Goal: Find specific page/section: Find specific page/section

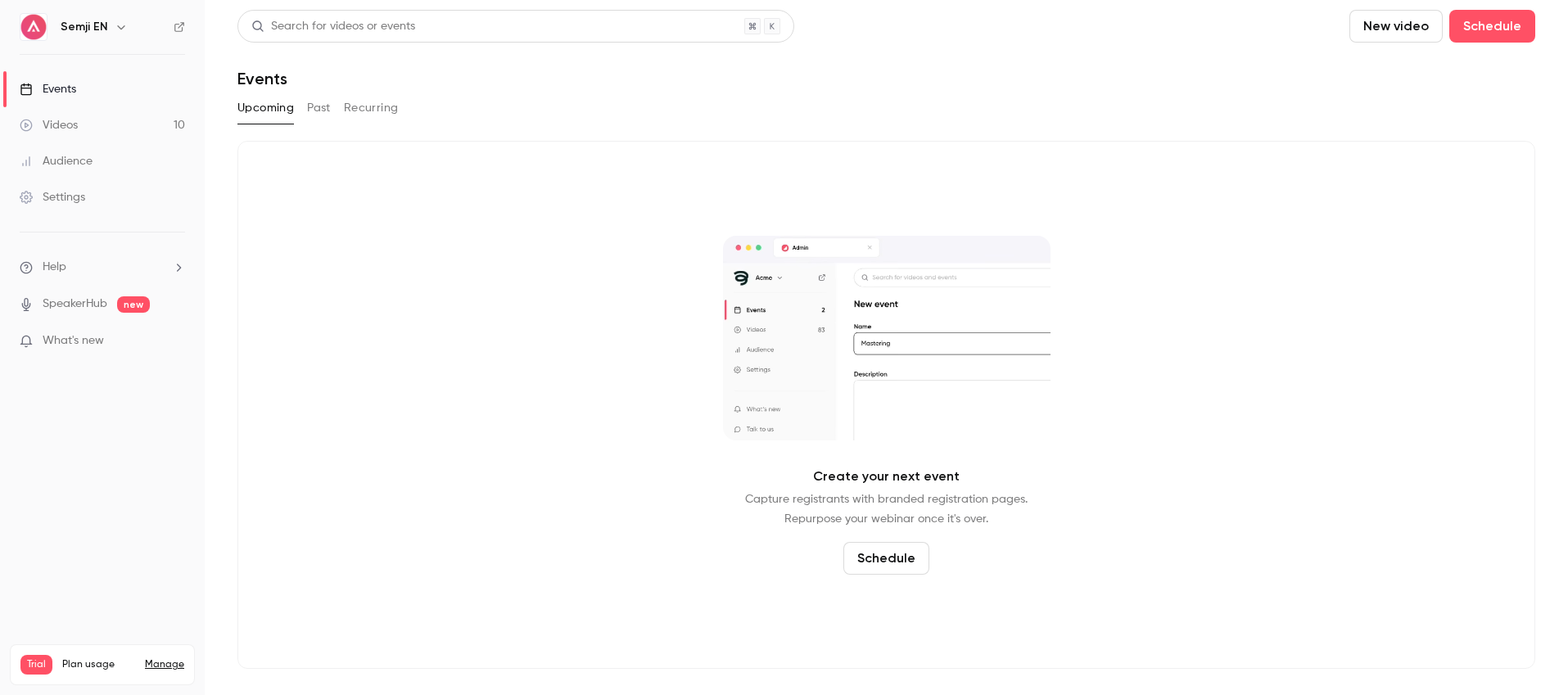
click at [105, 31] on h6 "Semji EN" at bounding box center [84, 27] width 48 height 17
click at [115, 27] on icon "button" at bounding box center [122, 27] width 13 height 13
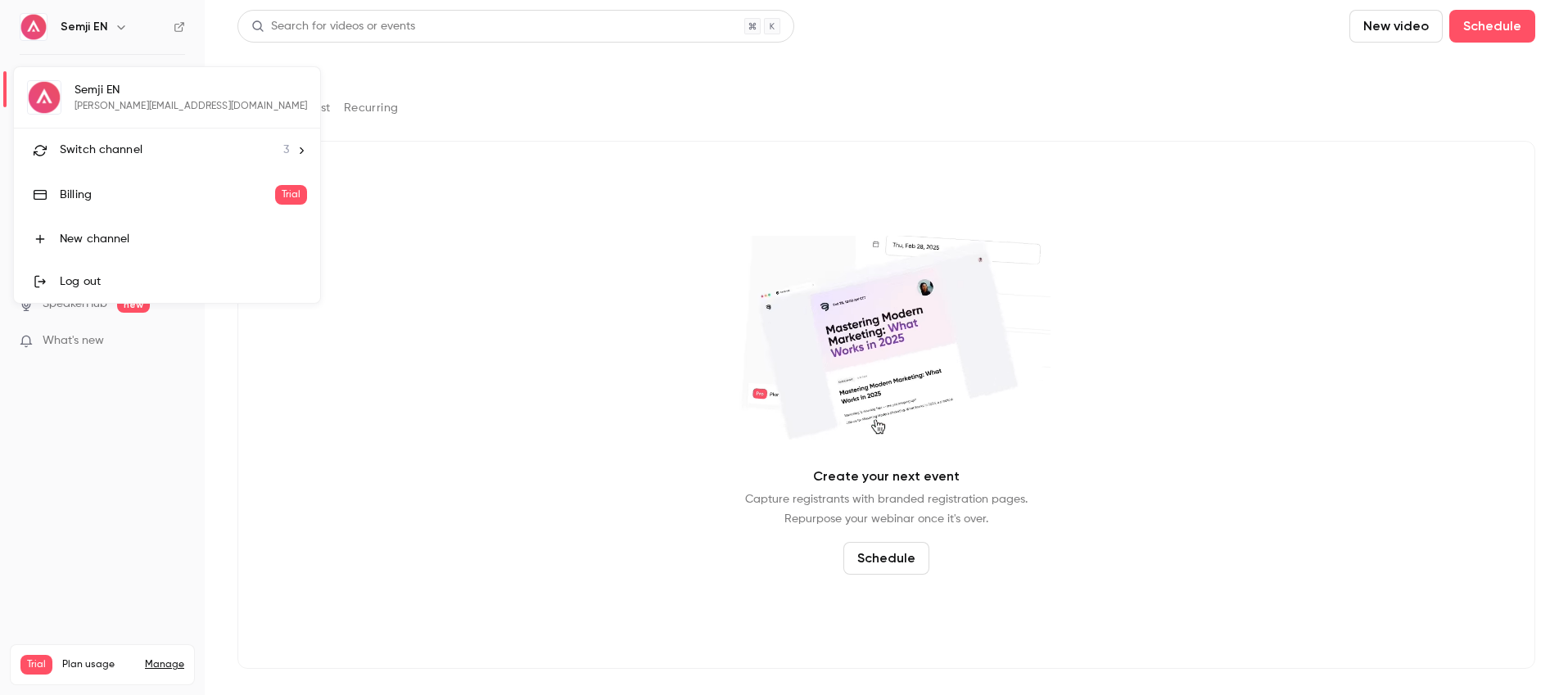
click at [125, 149] on span "Switch channel" at bounding box center [101, 150] width 83 height 17
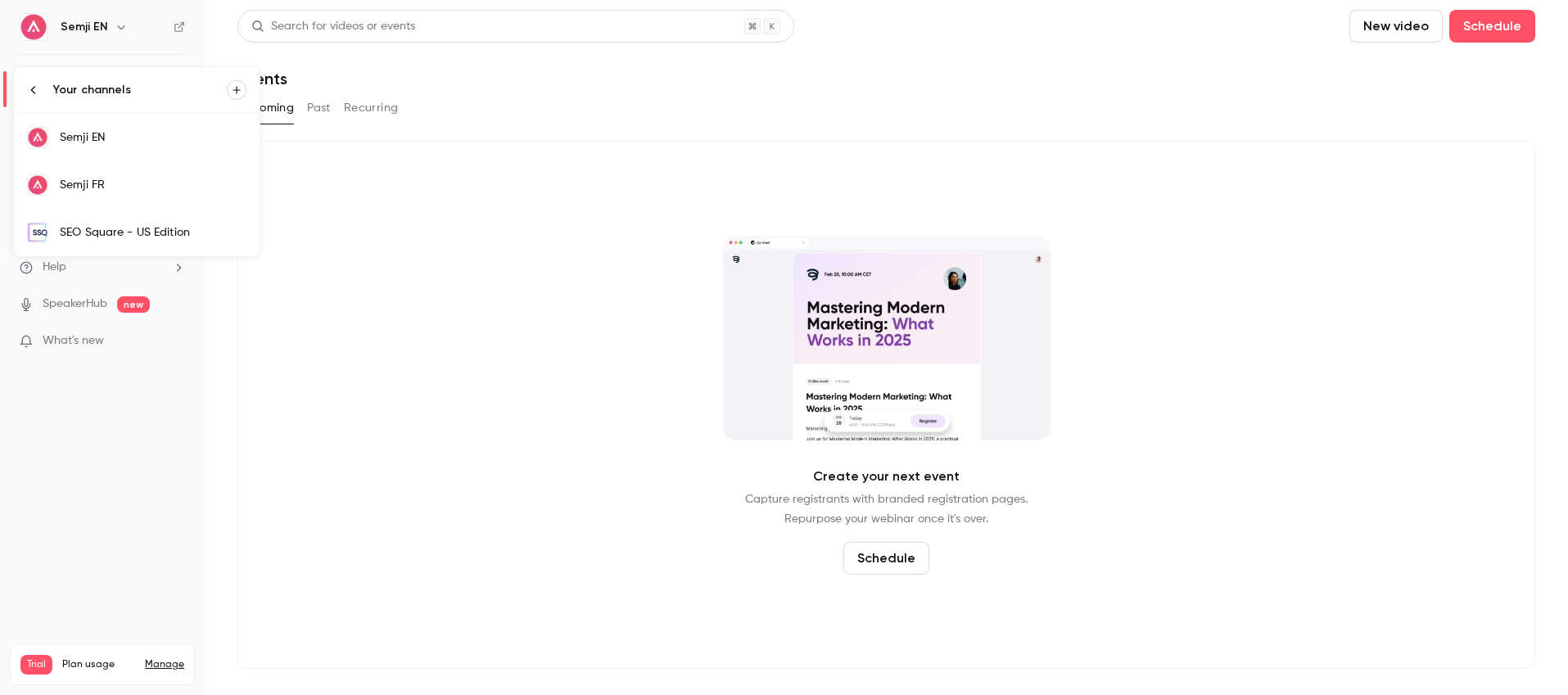
click at [142, 186] on div "Semji FR" at bounding box center [153, 186] width 186 height 17
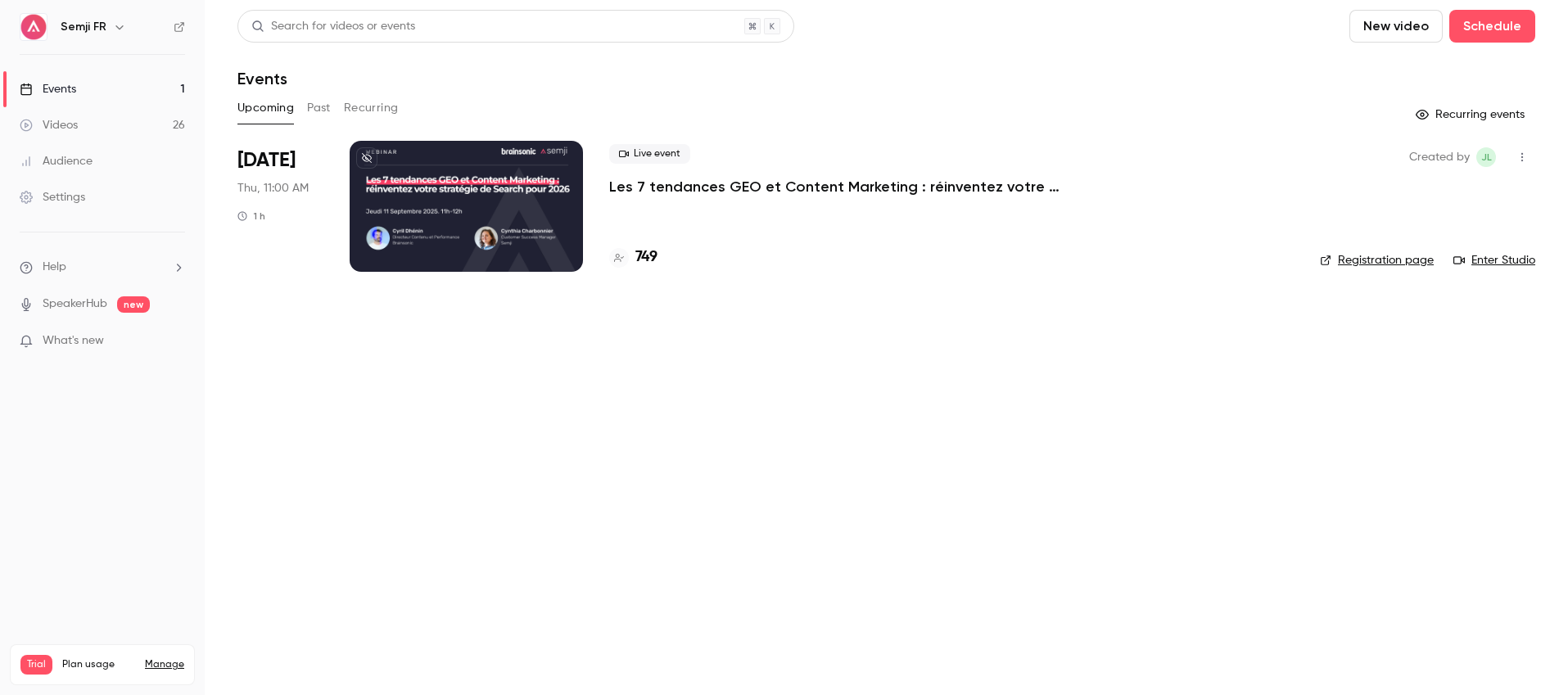
click at [447, 225] on div at bounding box center [466, 206] width 233 height 131
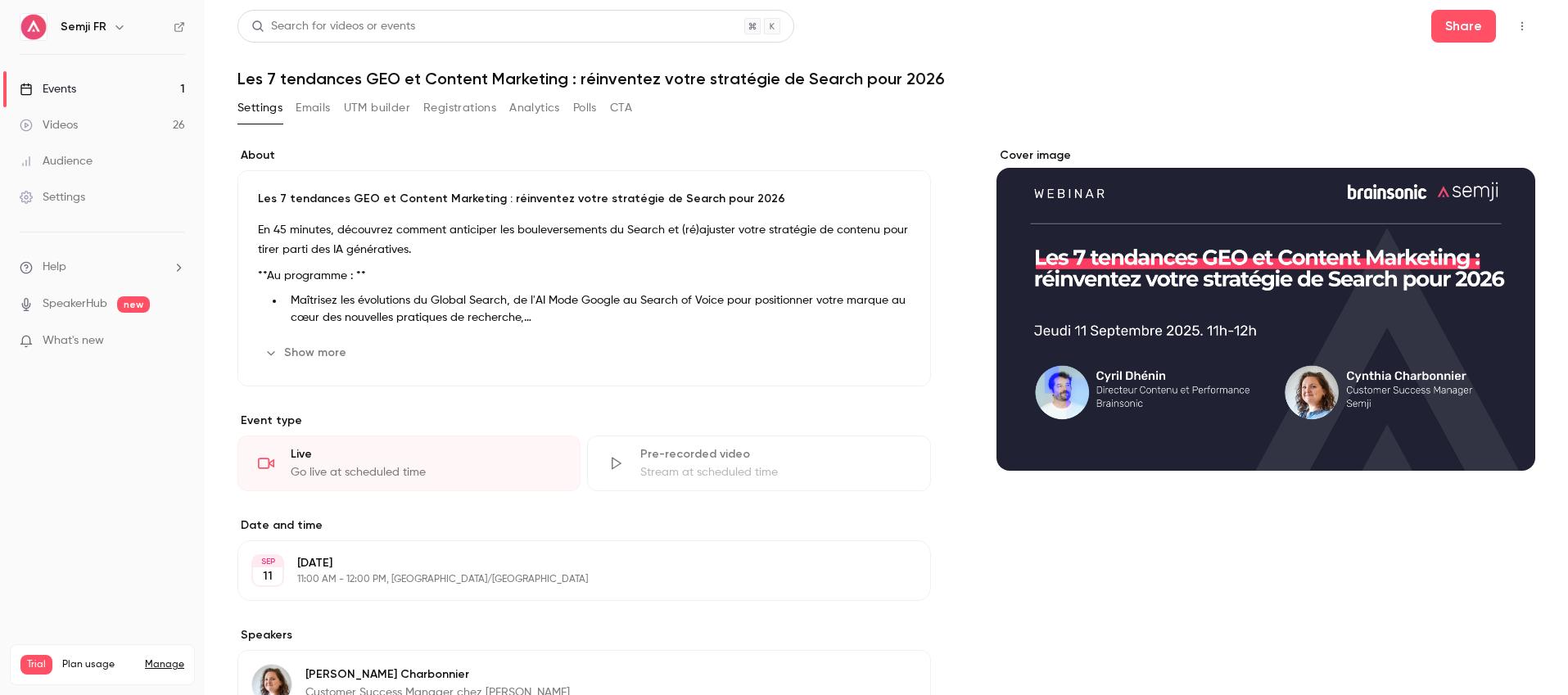
click at [323, 110] on button "Emails" at bounding box center [312, 107] width 34 height 26
